Goal: Find specific page/section

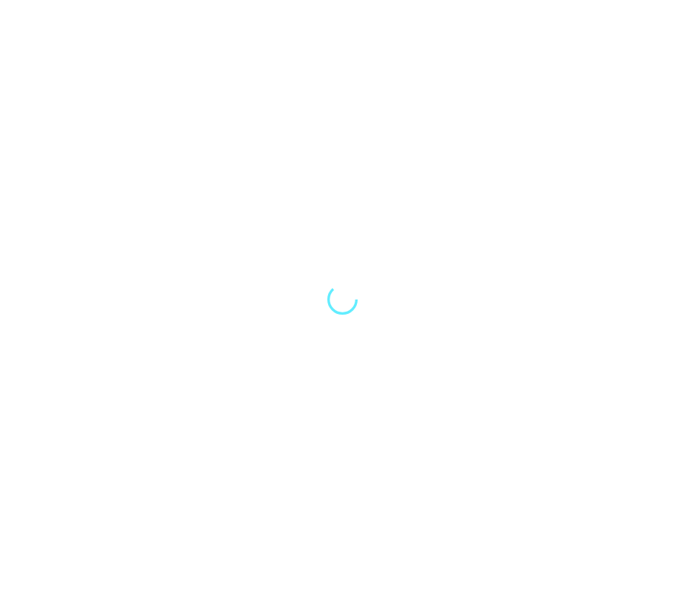
select select "Song"
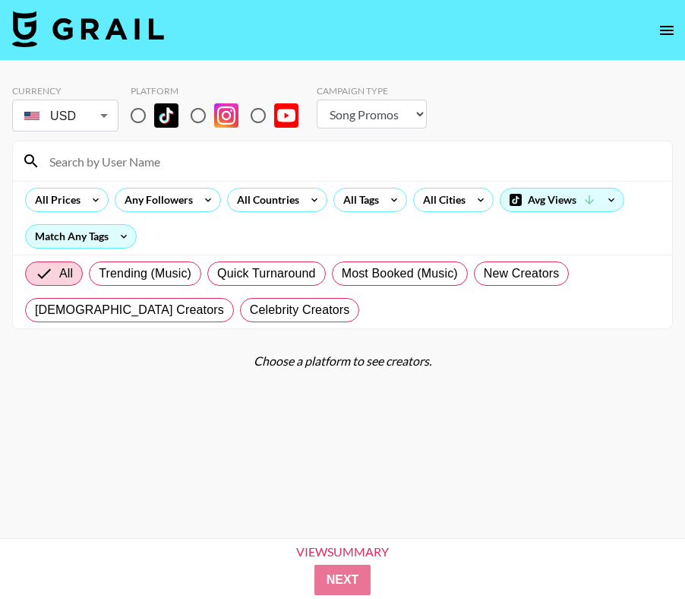
click at [100, 165] on input at bounding box center [351, 161] width 623 height 24
click at [59, 163] on input "aqddyhara" at bounding box center [351, 161] width 623 height 24
click at [116, 163] on input "addyhara" at bounding box center [351, 161] width 623 height 24
type input "addyhara"
click at [141, 117] on input "radio" at bounding box center [138, 116] width 32 height 32
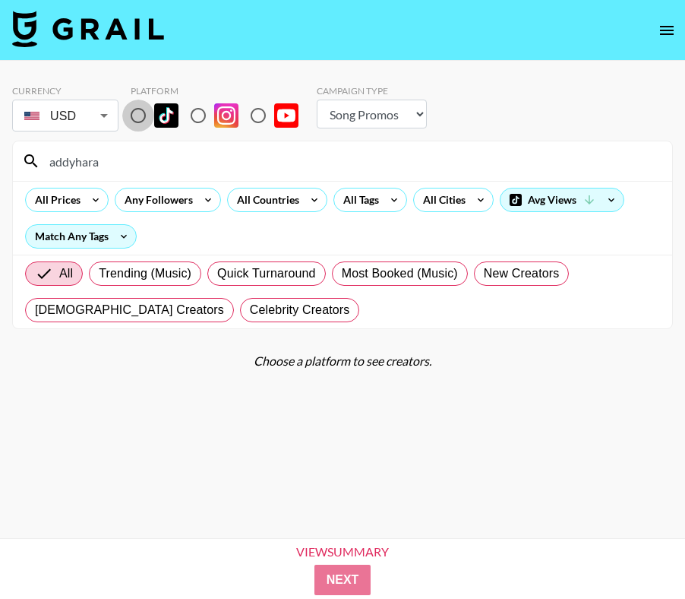
radio input "true"
